Goal: Information Seeking & Learning: Understand process/instructions

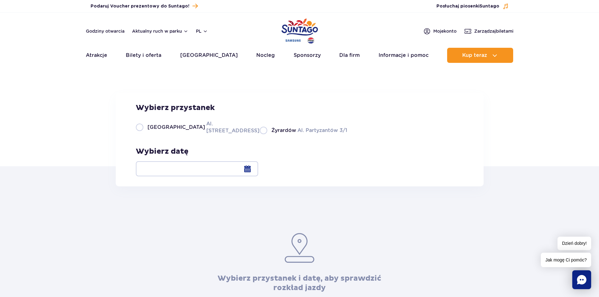
click at [140, 134] on label "Warszawa Al. [STREET_ADDRESS]" at bounding box center [194, 127] width 116 height 14
click at [140, 134] on input "Warszawa Al. [STREET_ADDRESS]" at bounding box center [139, 133] width 7 height 1
radio input "true"
click at [258, 170] on div at bounding box center [197, 168] width 122 height 15
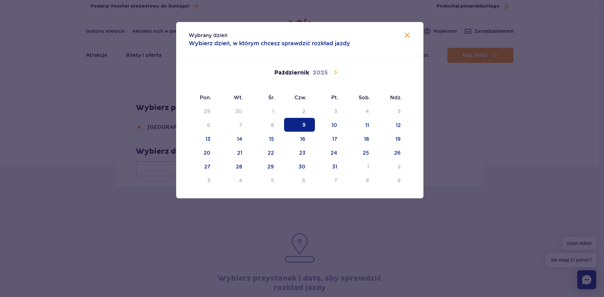
click at [335, 74] on icon at bounding box center [335, 72] width 3 height 4
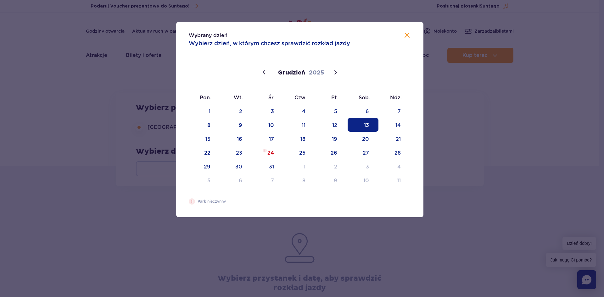
click at [362, 127] on span "13" at bounding box center [363, 125] width 31 height 14
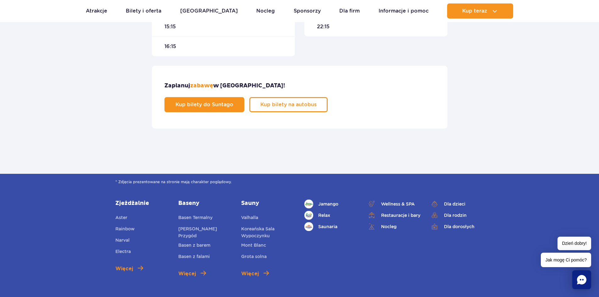
scroll to position [409, 0]
